Goal: Task Accomplishment & Management: Manage account settings

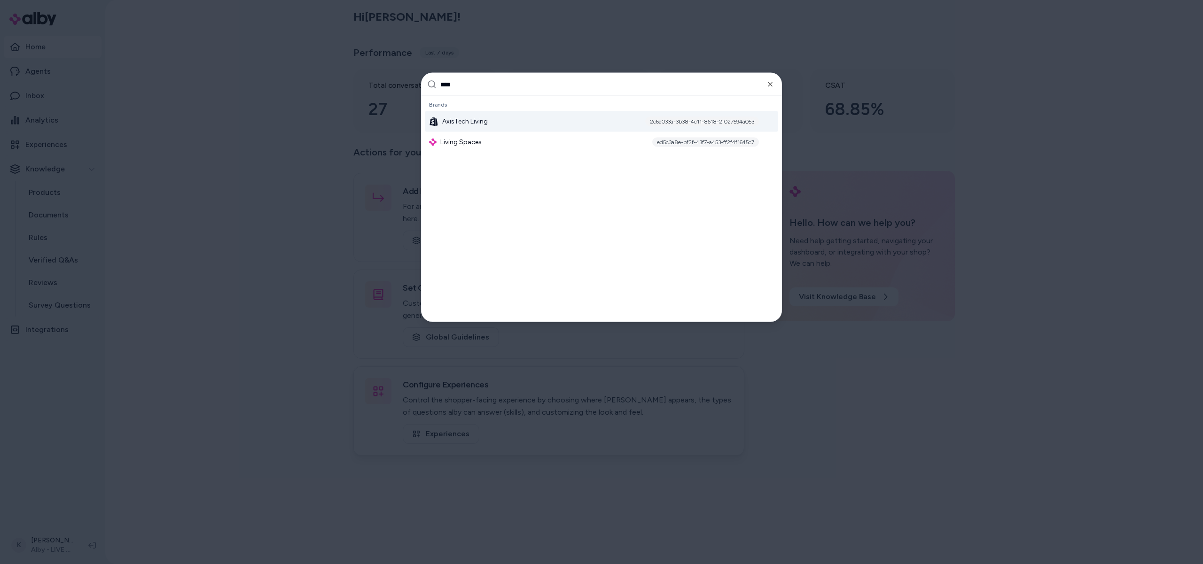
type input "*****"
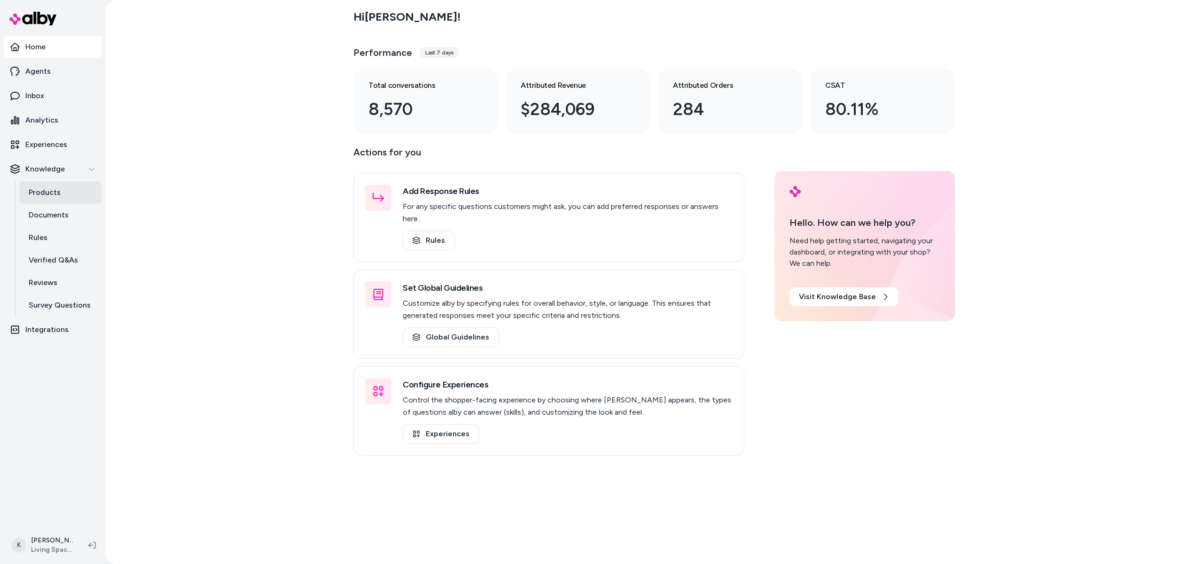
click at [54, 185] on link "Products" at bounding box center [60, 192] width 82 height 23
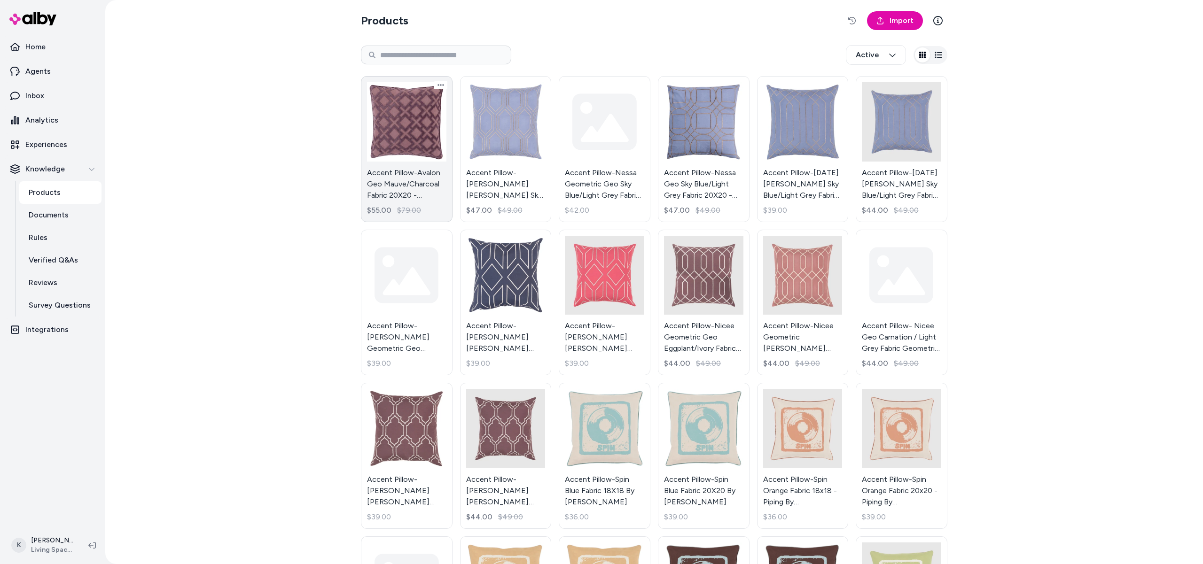
click at [396, 134] on link "Accent Pillow-Avalon Geo Mauve/Charcoal Fabric 20X20 - Geometric By Surya $55.0…" at bounding box center [407, 149] width 92 height 146
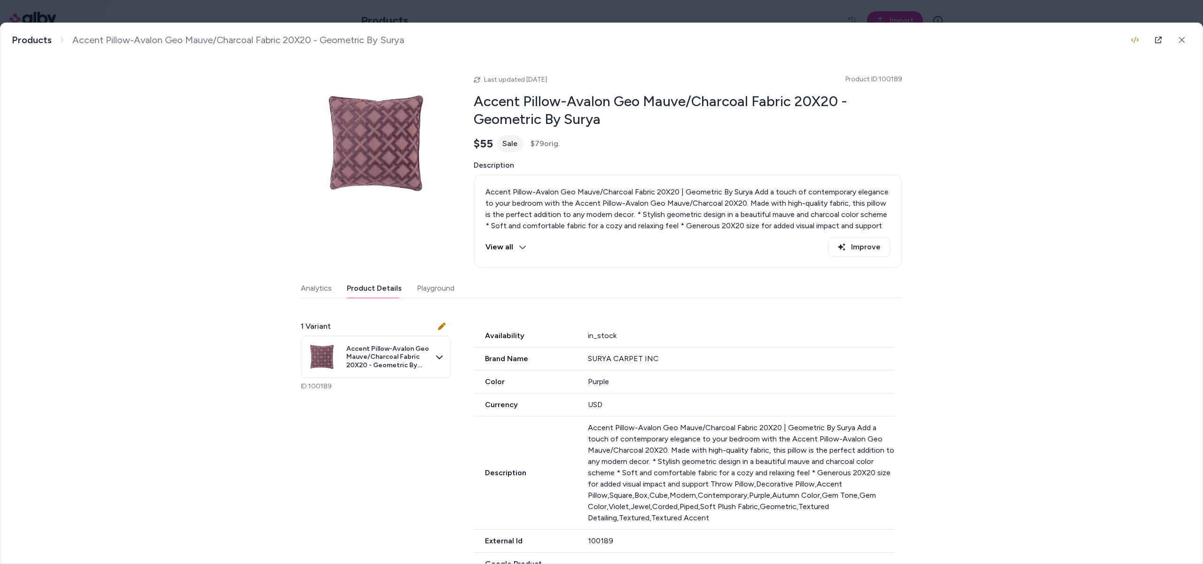
click at [378, 291] on button "Product Details" at bounding box center [374, 288] width 55 height 19
click at [59, 16] on body "Home Agents Inbox Analytics Experiences Knowledge Products Documents Rules Veri…" at bounding box center [601, 282] width 1203 height 564
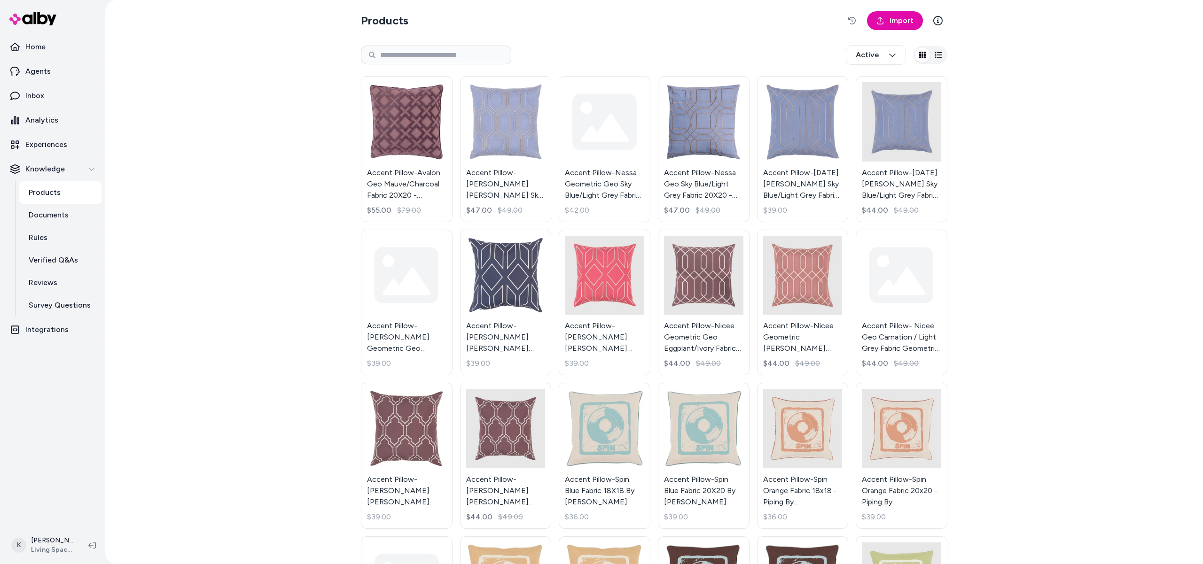
click at [56, 191] on p "Products" at bounding box center [45, 192] width 32 height 11
click at [938, 61] on button "button" at bounding box center [938, 54] width 15 height 15
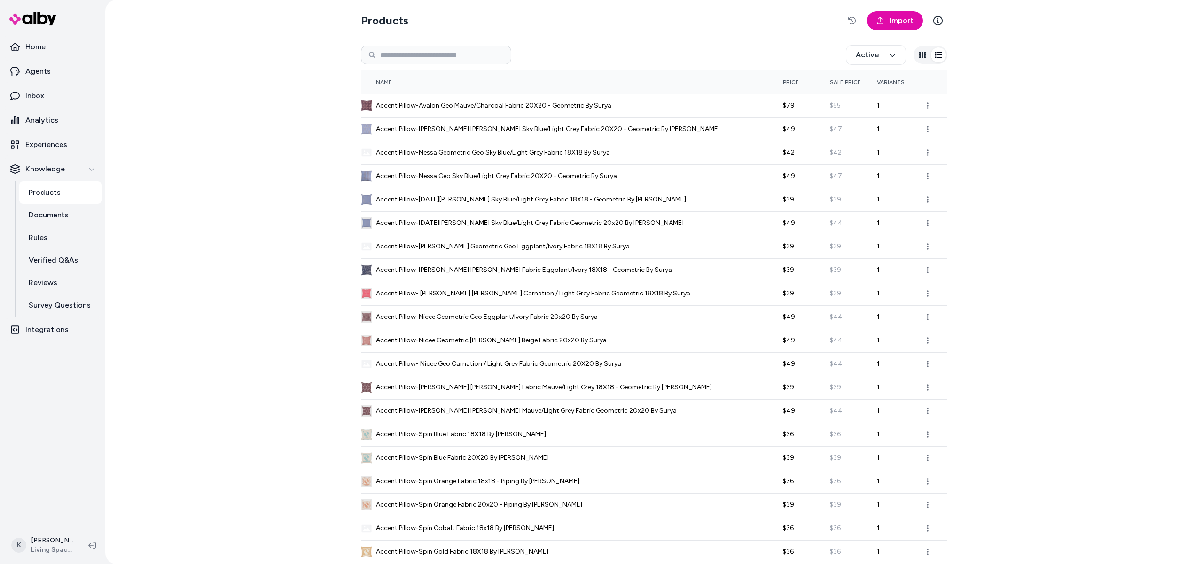
click at [924, 60] on button "button" at bounding box center [922, 54] width 15 height 15
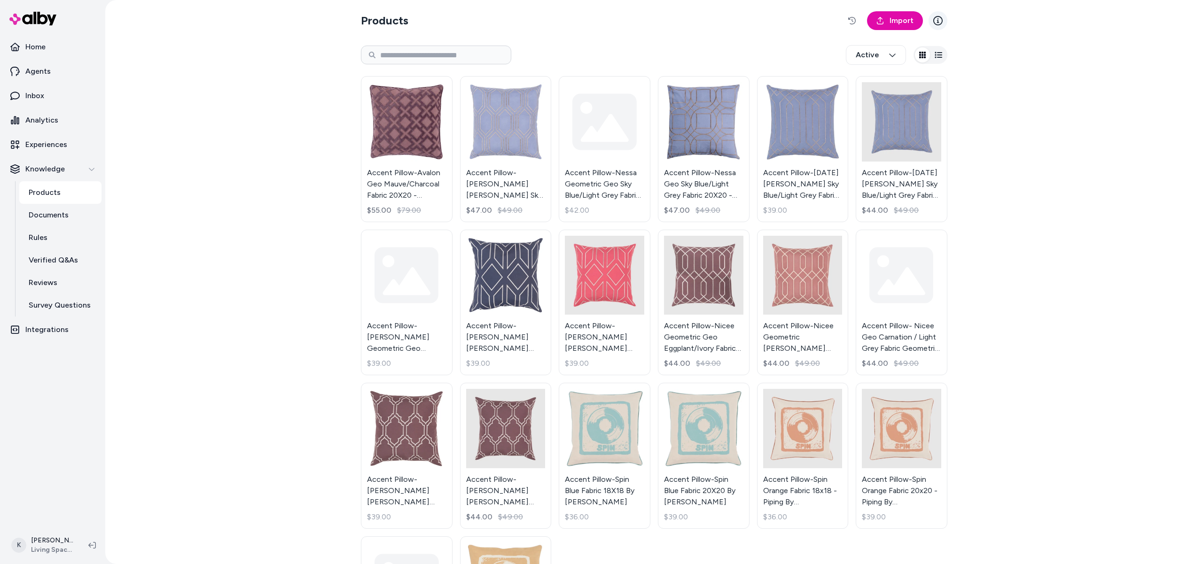
click at [940, 21] on icon at bounding box center [937, 20] width 9 height 9
click at [847, 18] on button "button" at bounding box center [851, 20] width 19 height 19
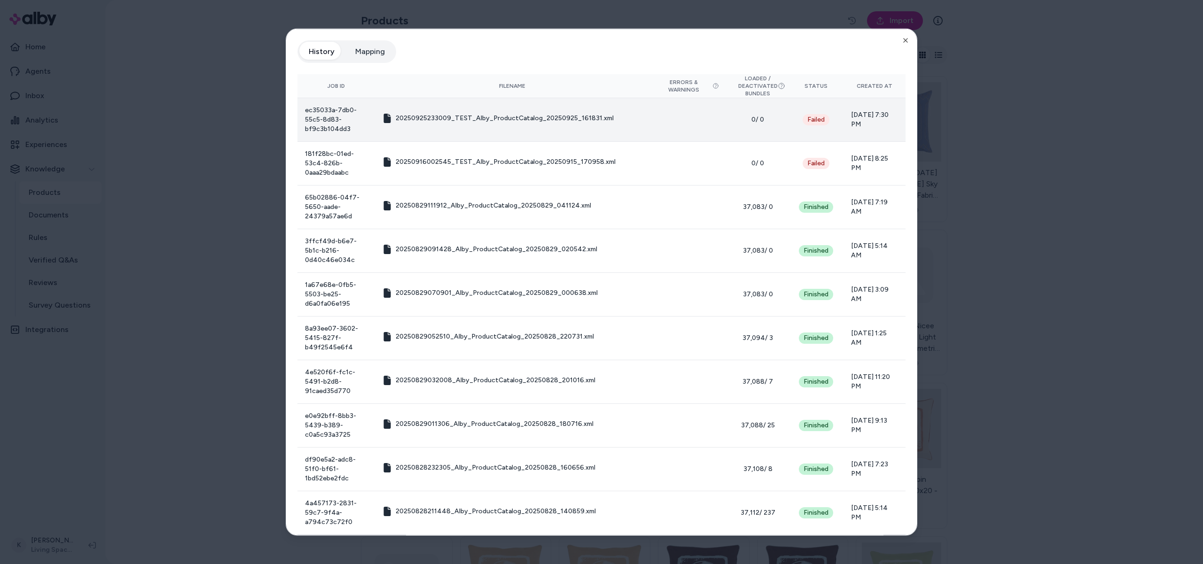
click at [877, 132] on td "[DATE] 7:30 PM" at bounding box center [874, 120] width 62 height 44
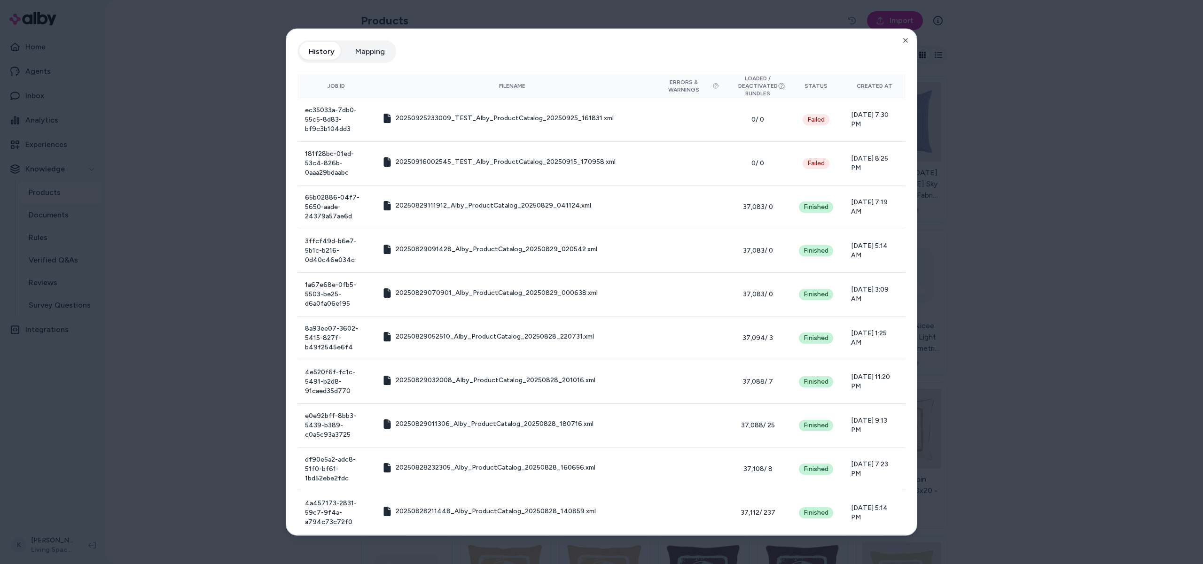
click at [206, 101] on div at bounding box center [601, 282] width 1203 height 564
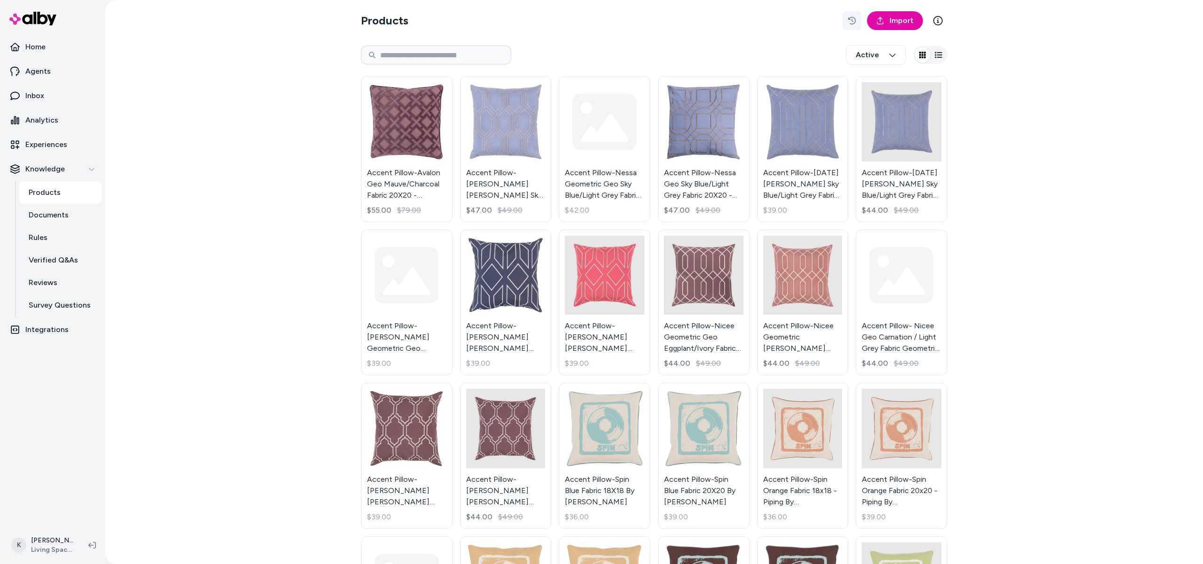
click at [850, 22] on icon "button" at bounding box center [852, 21] width 8 height 8
